Goal: Task Accomplishment & Management: Use online tool/utility

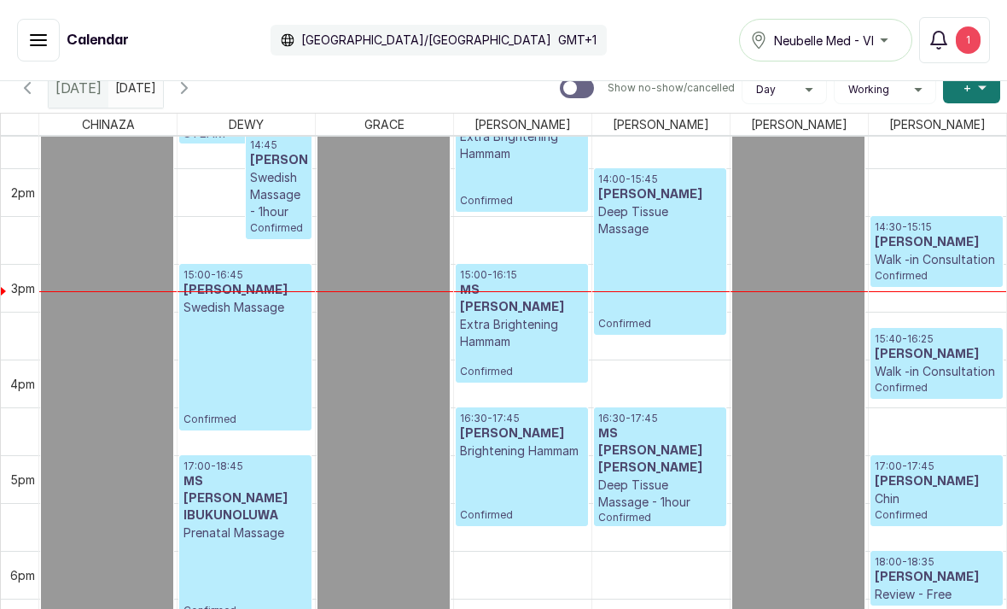
scroll to position [1328, 0]
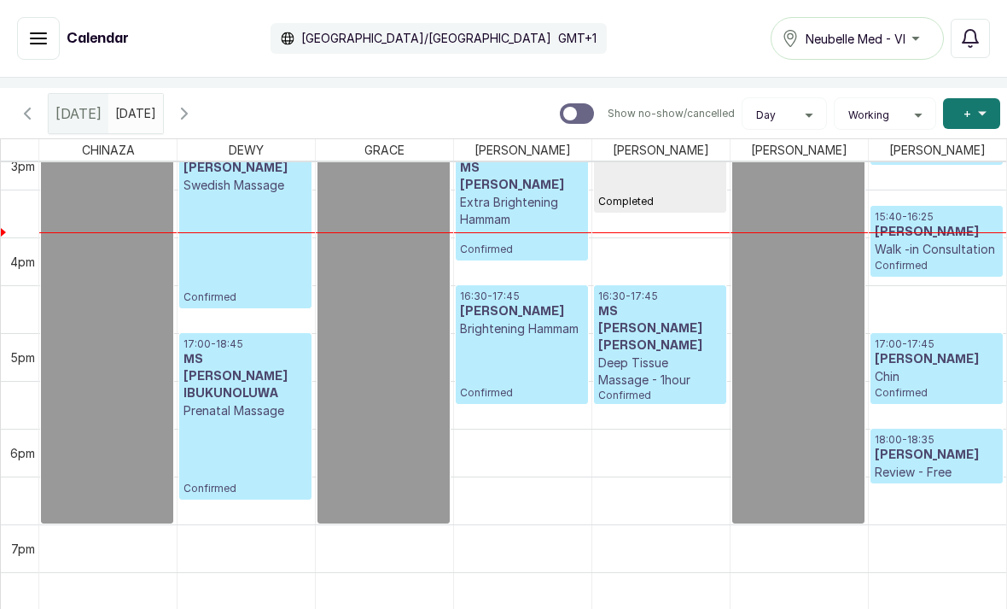
scroll to position [149, 0]
